Goal: Transaction & Acquisition: Purchase product/service

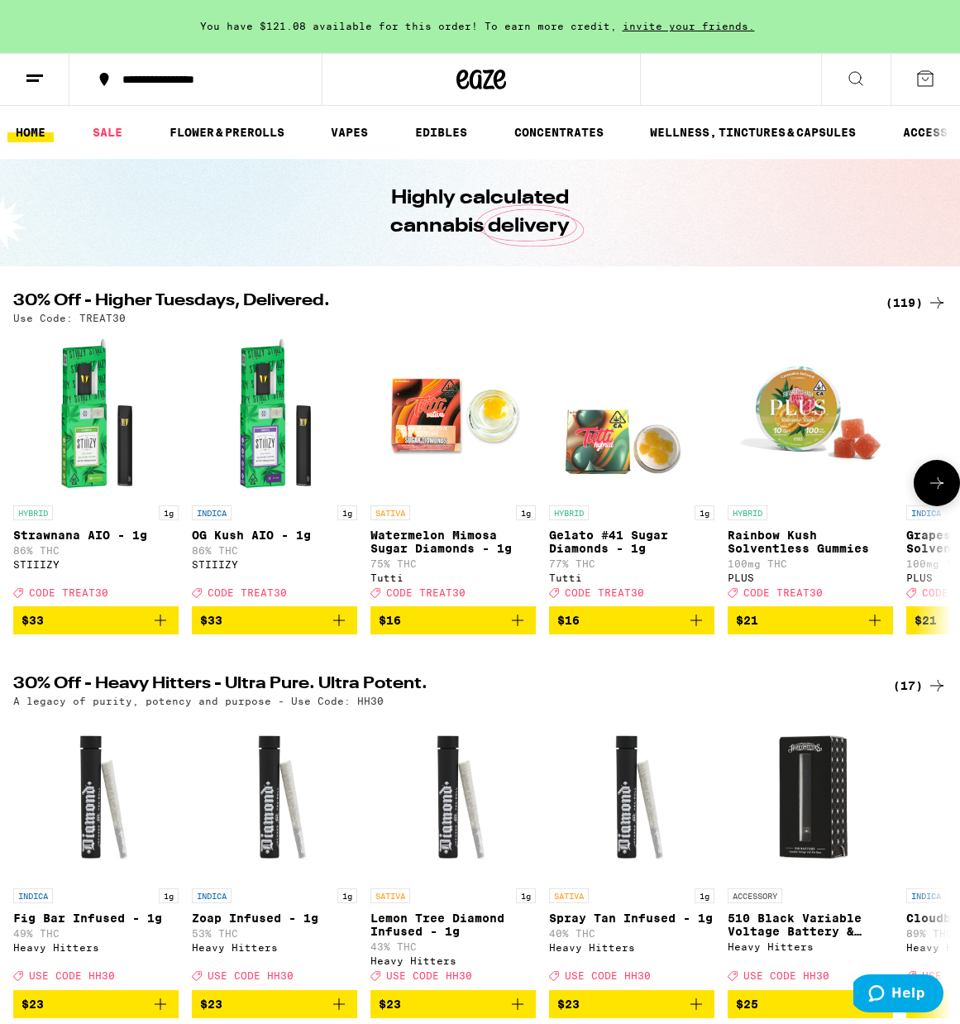
click at [512, 630] on icon "Add to bag" at bounding box center [518, 621] width 20 height 20
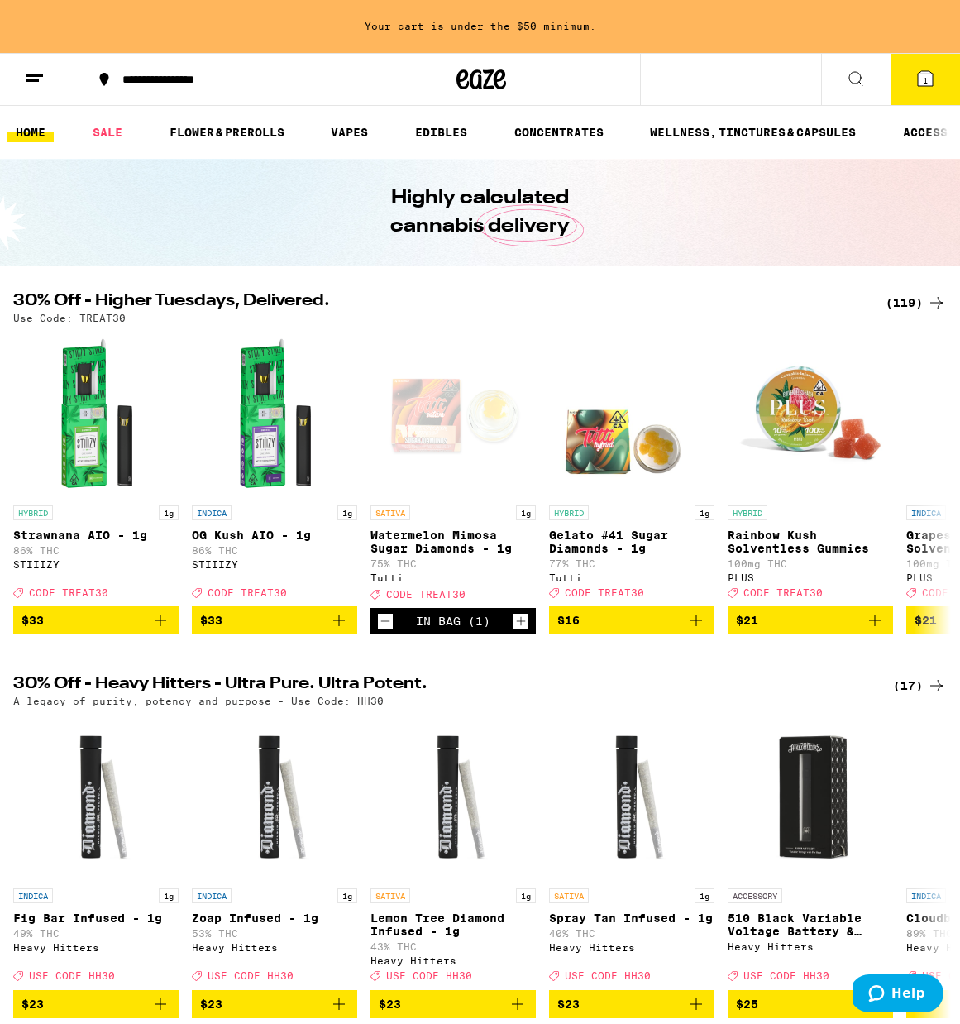
click at [928, 71] on icon at bounding box center [925, 78] width 15 height 15
